Goal: Task Accomplishment & Management: Use online tool/utility

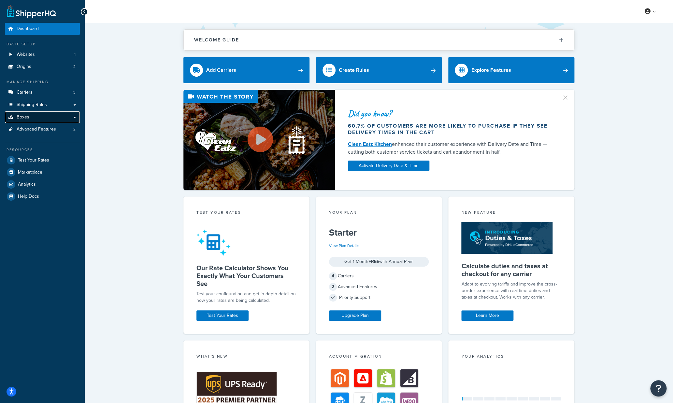
click at [75, 120] on link "Boxes" at bounding box center [42, 117] width 75 height 12
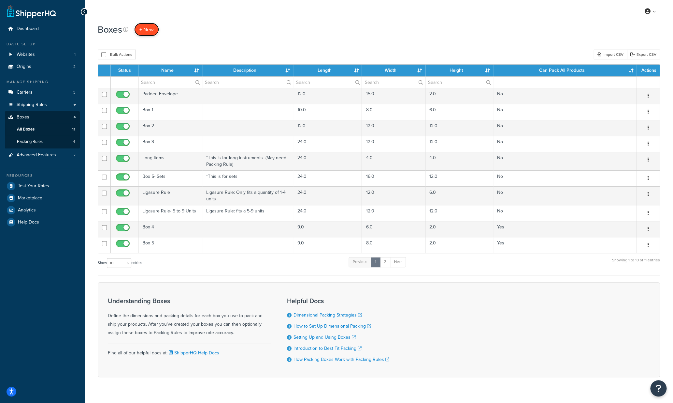
click at [148, 28] on span "+ New" at bounding box center [146, 29] width 14 height 7
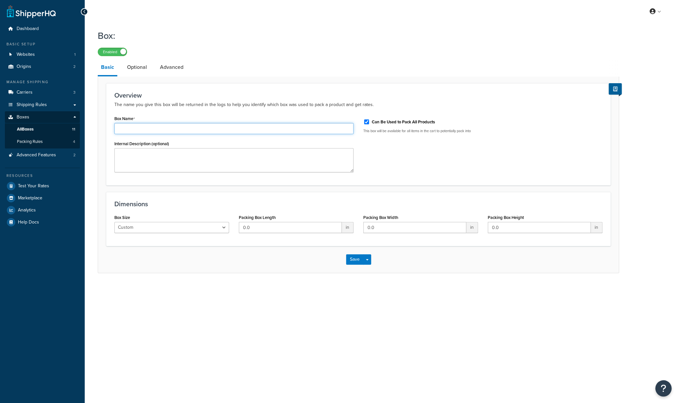
click at [165, 129] on input "Box Name" at bounding box center [233, 128] width 239 height 11
type input "Box 6"
click at [165, 159] on textarea "Internal Description (optional)" at bounding box center [233, 160] width 239 height 24
type textarea "12" X 10" X 2""
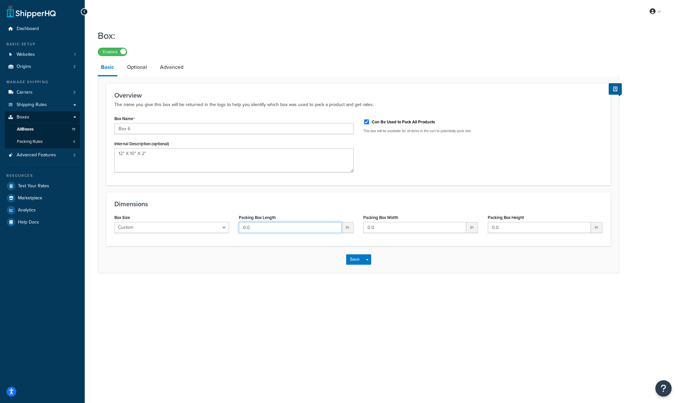
click at [307, 228] on input "0.0" at bounding box center [290, 227] width 103 height 11
drag, startPoint x: 265, startPoint y: 227, endPoint x: 239, endPoint y: 224, distance: 27.0
click at [239, 224] on input "0.0" at bounding box center [290, 227] width 103 height 11
type input "12"
type input "10"
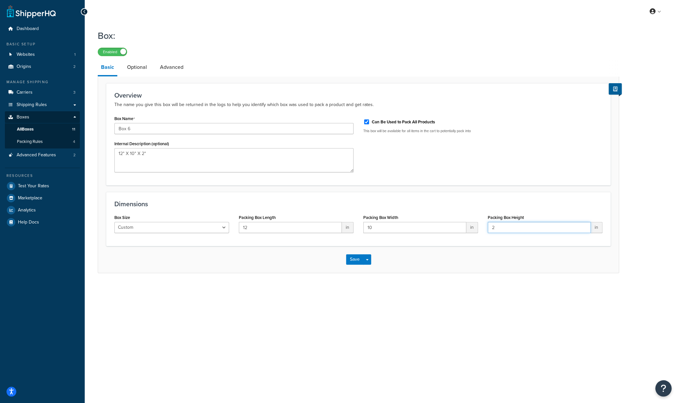
type input "2"
click at [434, 321] on div "My Profile Billing Global Settings Contact Us Logout Box: Enabled Basic Optiona…" at bounding box center [382, 201] width 594 height 403
click at [356, 260] on button "Save" at bounding box center [355, 259] width 18 height 10
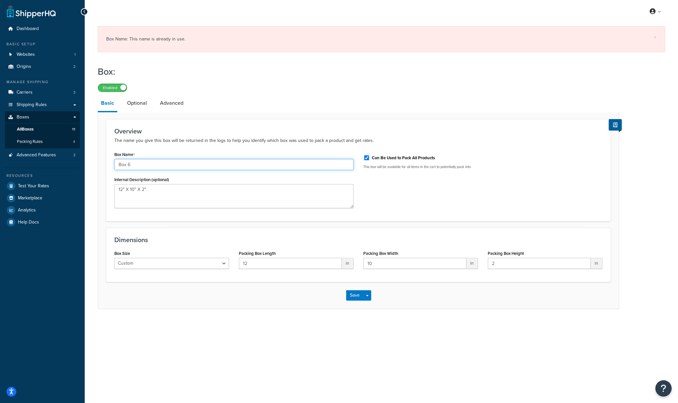
click at [139, 166] on input "Box 6" at bounding box center [233, 164] width 239 height 11
type input "Box 7"
click at [205, 318] on div "× Box Name: This name is already in use. Box: Enabled Basic Optional Advanced O…" at bounding box center [382, 174] width 594 height 302
click at [354, 296] on button "Save" at bounding box center [355, 295] width 18 height 10
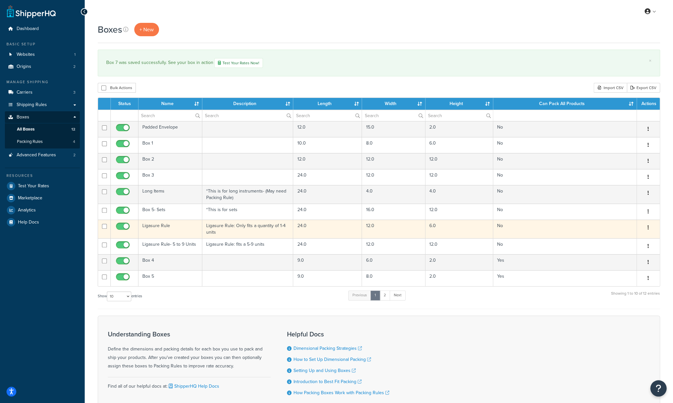
scroll to position [48, 0]
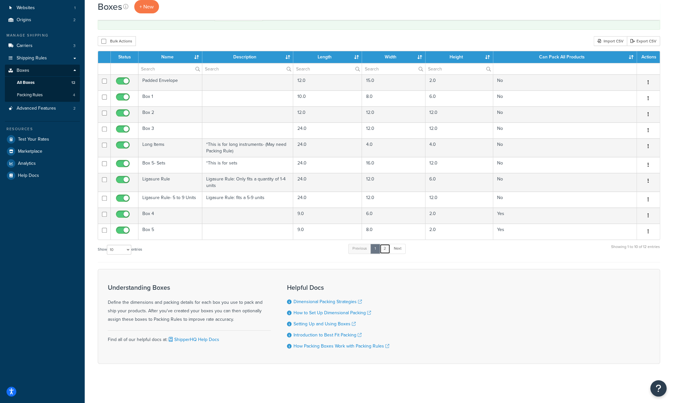
click at [385, 249] on link "2" at bounding box center [385, 248] width 11 height 10
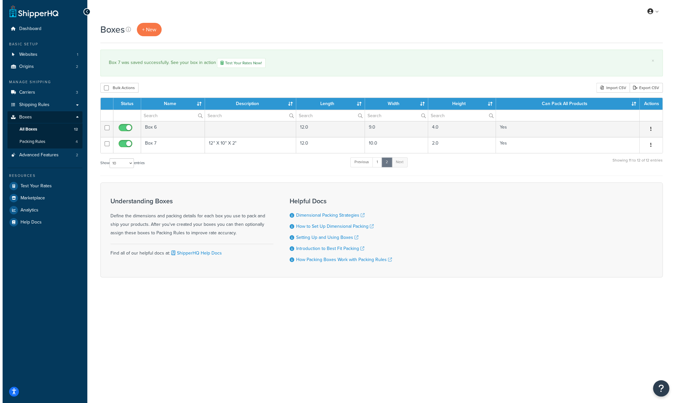
scroll to position [0, 0]
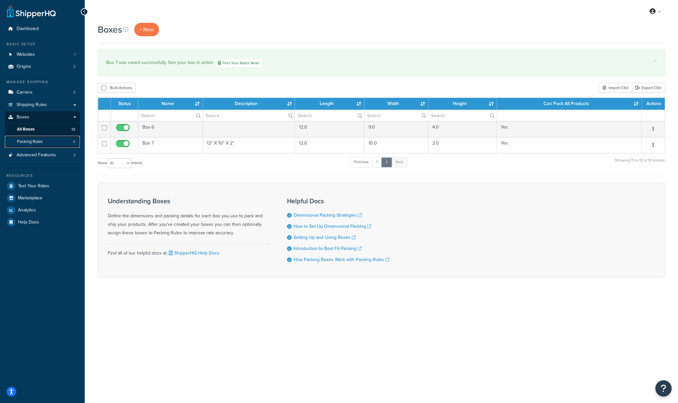
click at [37, 143] on span "Packing Rules" at bounding box center [30, 142] width 26 height 6
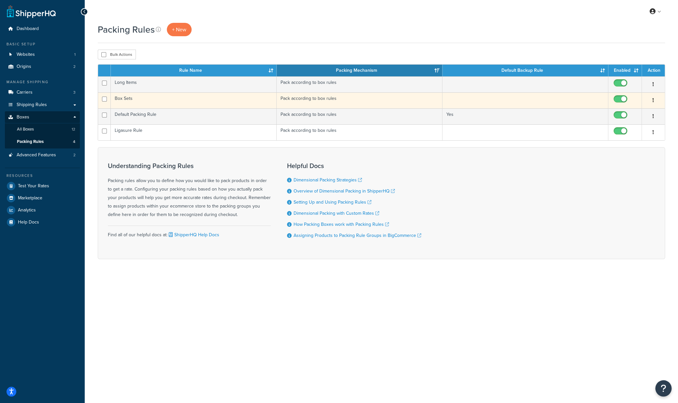
click at [302, 98] on td "Pack according to box rules" at bounding box center [360, 100] width 166 height 16
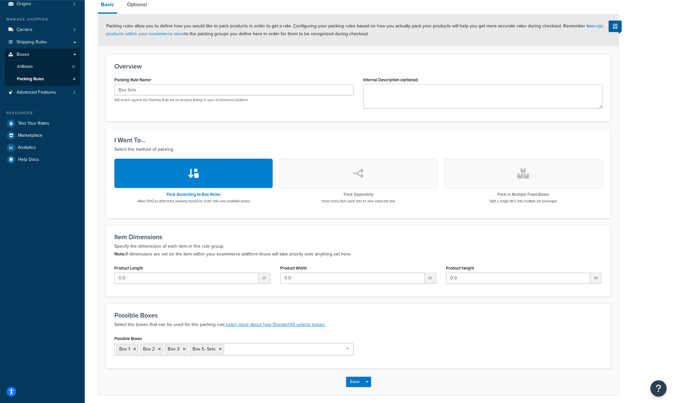
scroll to position [88, 0]
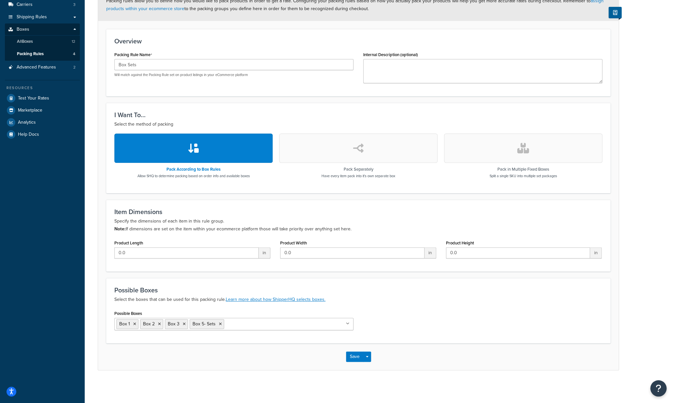
click at [252, 323] on input "Possible Boxes" at bounding box center [255, 323] width 58 height 7
type input "box 6"
click at [358, 355] on button "Save" at bounding box center [355, 356] width 18 height 10
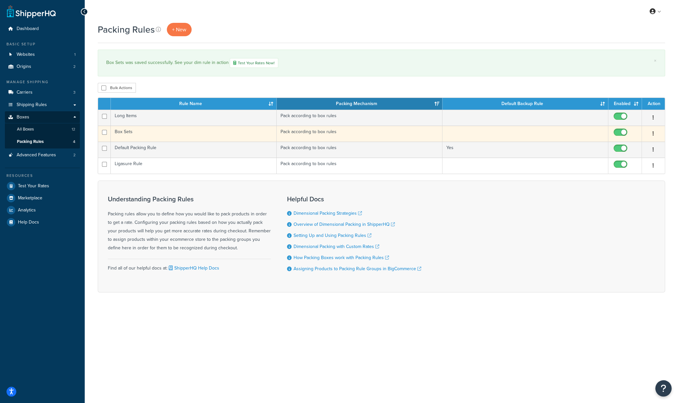
click at [316, 132] on td "Pack according to box rules" at bounding box center [360, 133] width 166 height 16
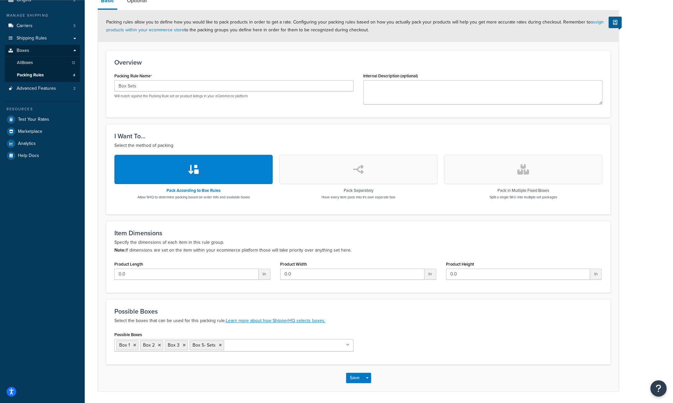
scroll to position [88, 0]
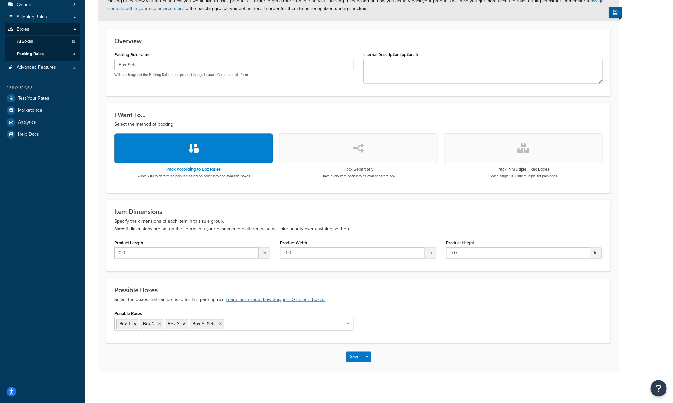
click at [347, 324] on icon at bounding box center [348, 323] width 4 height 4
click at [424, 295] on div "Possible Boxes Select the boxes that can be used for this packing rule. Learn m…" at bounding box center [358, 294] width 488 height 17
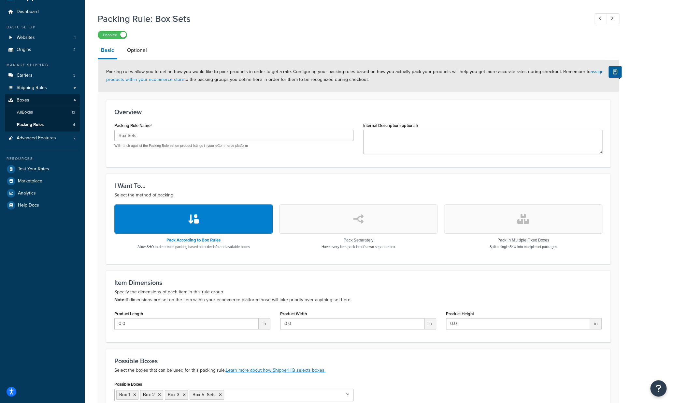
scroll to position [0, 0]
